Goal: Task Accomplishment & Management: Complete application form

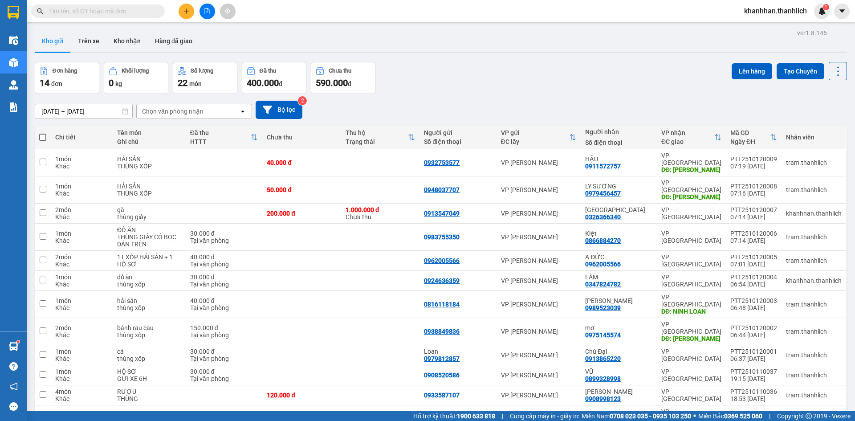
scroll to position [18, 0]
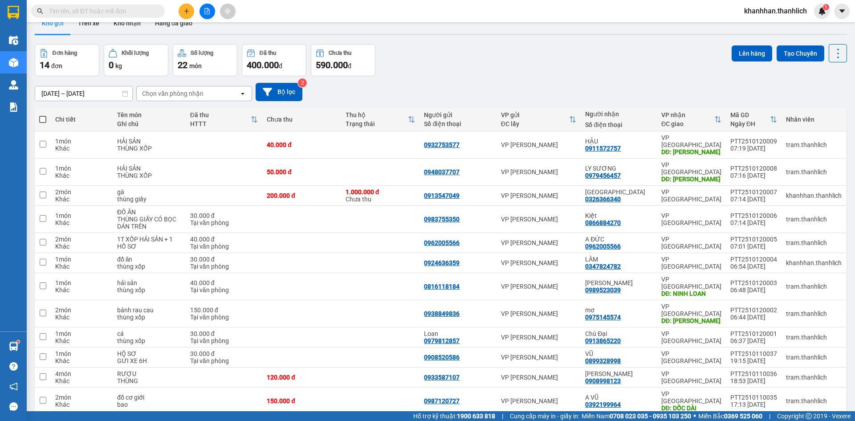
click at [187, 12] on icon "plus" at bounding box center [186, 11] width 6 height 6
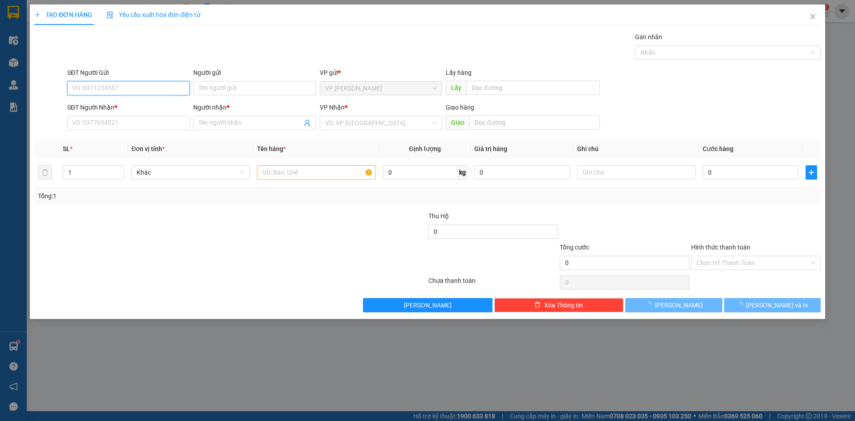
click at [112, 85] on input "SĐT Người Gửi" at bounding box center [128, 88] width 122 height 14
type input "0854971317"
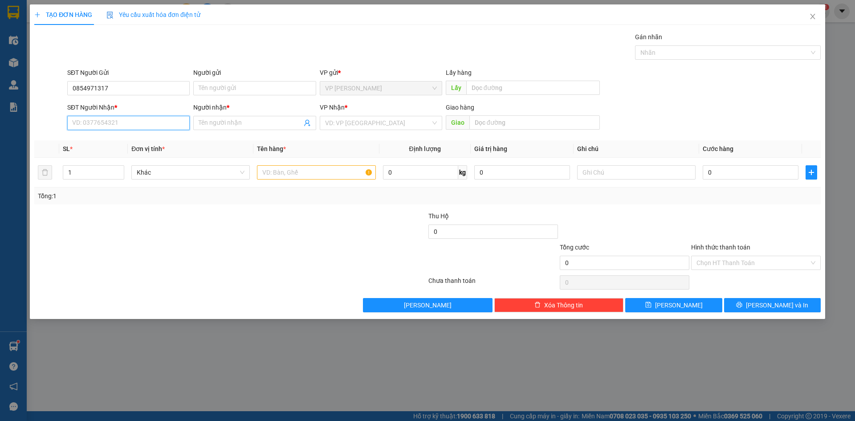
click at [107, 121] on input "SĐT Người Nhận *" at bounding box center [128, 123] width 122 height 14
type input "0856941368"
click at [264, 120] on input "Người nhận *" at bounding box center [250, 123] width 103 height 10
type input "[PERSON_NAME]"
click at [365, 126] on input "search" at bounding box center [378, 122] width 106 height 13
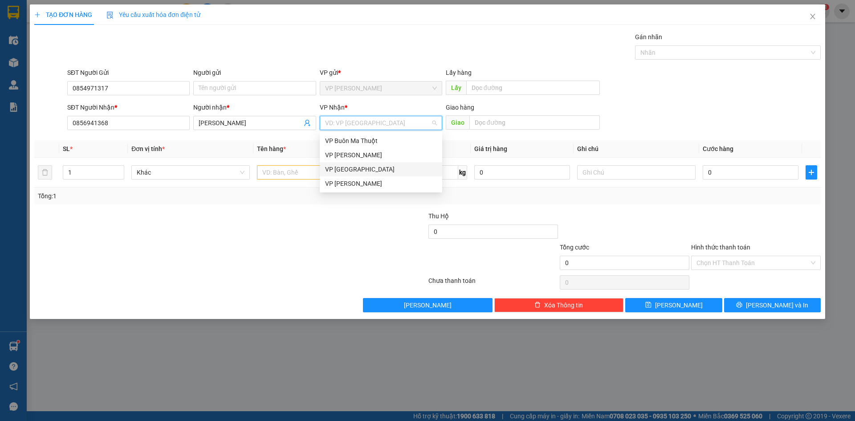
click at [360, 170] on div "VP [GEOGRAPHIC_DATA]" at bounding box center [381, 169] width 112 height 10
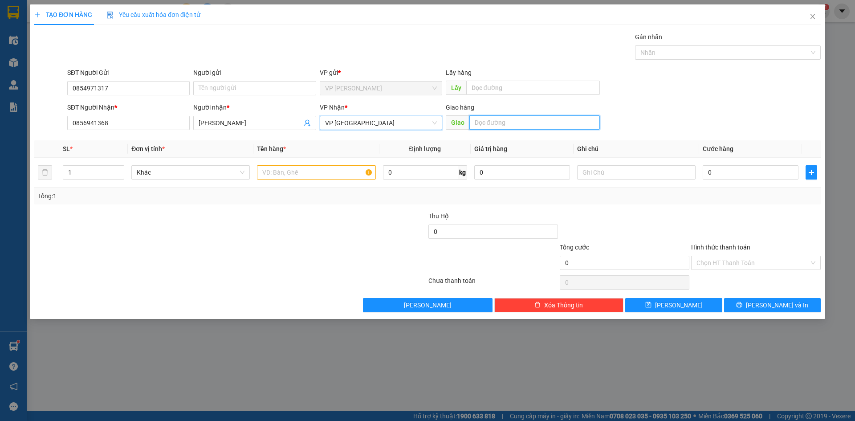
click at [493, 123] on input "text" at bounding box center [534, 122] width 130 height 14
type input "BX LIÊN TỈNH"
click at [291, 175] on input "text" at bounding box center [316, 172] width 118 height 14
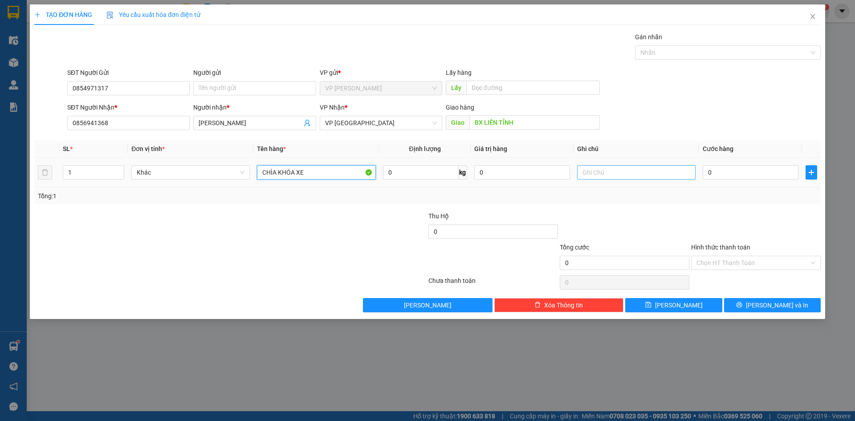
type input "CHÌA KHÓA XE"
click at [666, 174] on input "text" at bounding box center [636, 172] width 118 height 14
type input "BỌC NHỎ"
click at [736, 170] on input "0" at bounding box center [751, 172] width 96 height 14
type input "3"
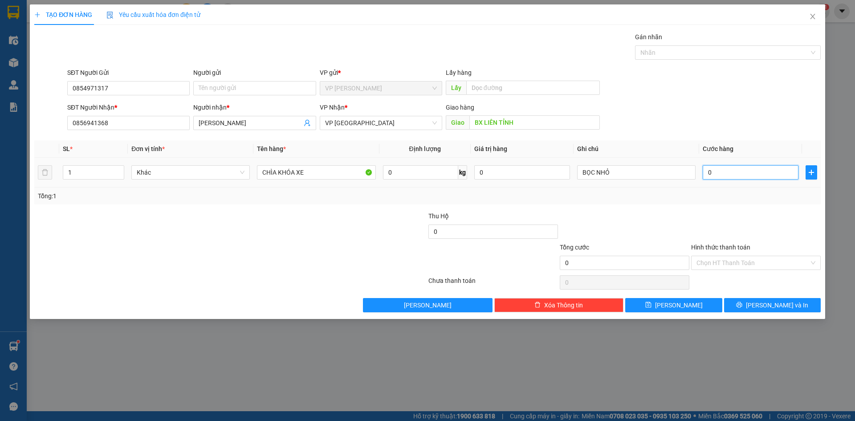
type input "3"
type input "30"
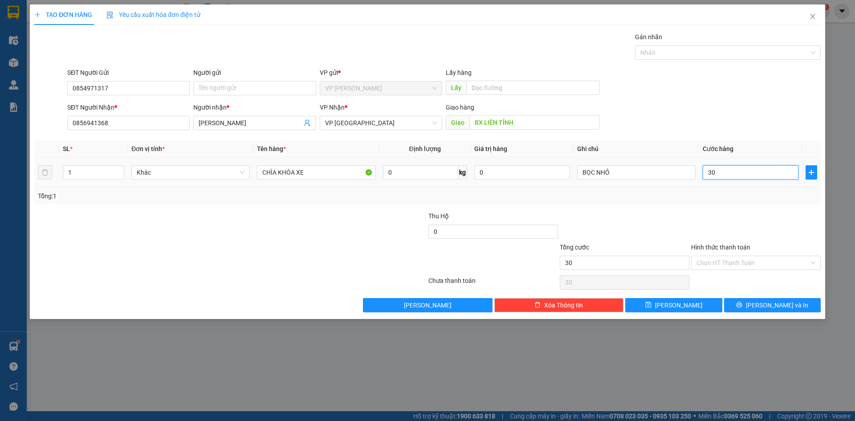
type input "300"
type input "3.000"
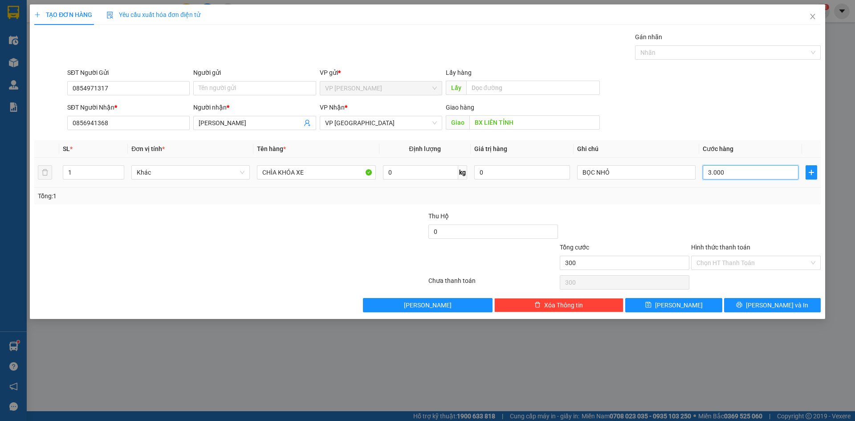
type input "3.000"
type input "30.000"
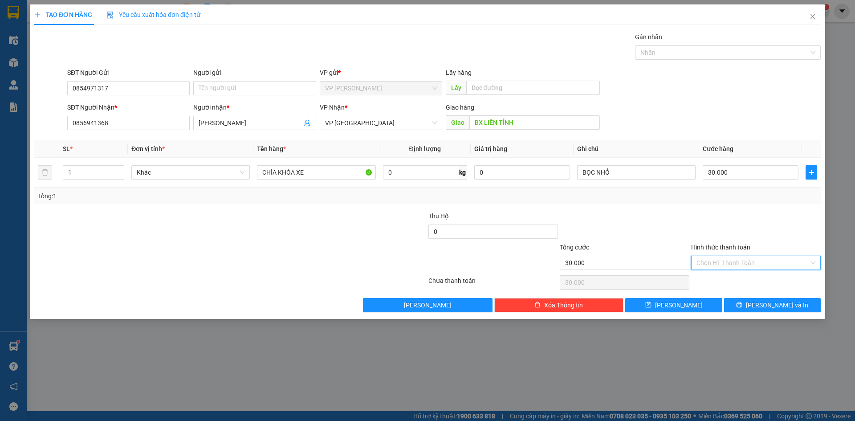
drag, startPoint x: 714, startPoint y: 267, endPoint x: 719, endPoint y: 265, distance: 5.6
click at [718, 266] on input "Hình thức thanh toán" at bounding box center [752, 262] width 113 height 13
click at [720, 277] on div "Tại văn phòng" at bounding box center [755, 281] width 119 height 10
type input "0"
click at [750, 307] on button "[PERSON_NAME] và In" at bounding box center [772, 305] width 97 height 14
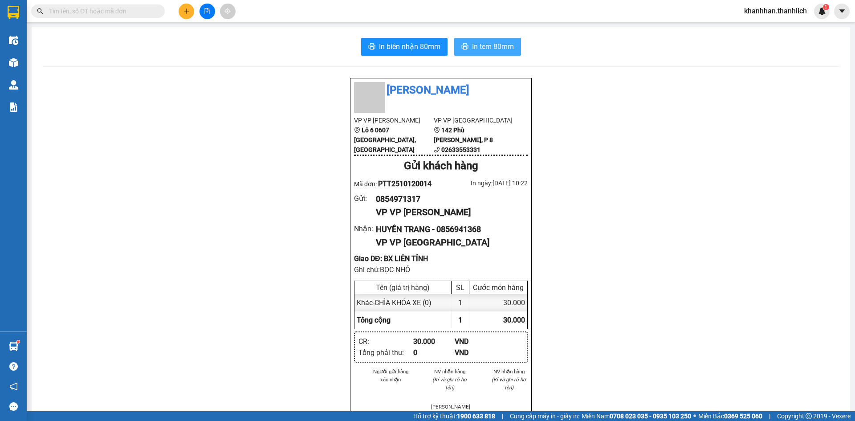
click at [477, 45] on span "In tem 80mm" at bounding box center [493, 46] width 42 height 11
click at [403, 39] on button "In biên nhận 80mm" at bounding box center [404, 47] width 86 height 18
